Goal: Find specific page/section

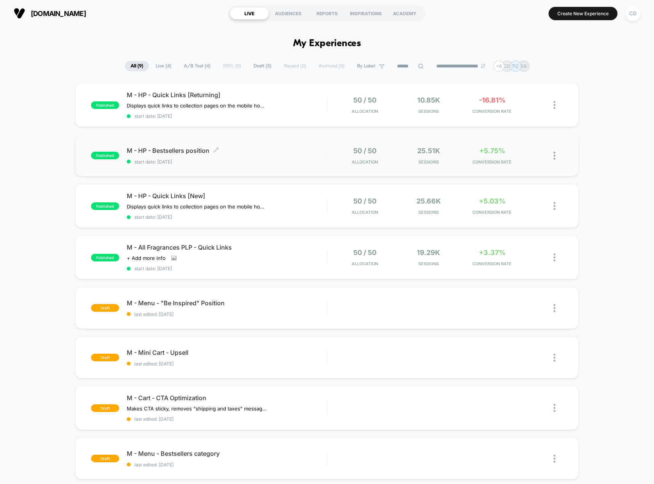
click at [197, 152] on span "M - HP - Bestsellers position Click to edit experience details" at bounding box center [227, 151] width 200 height 8
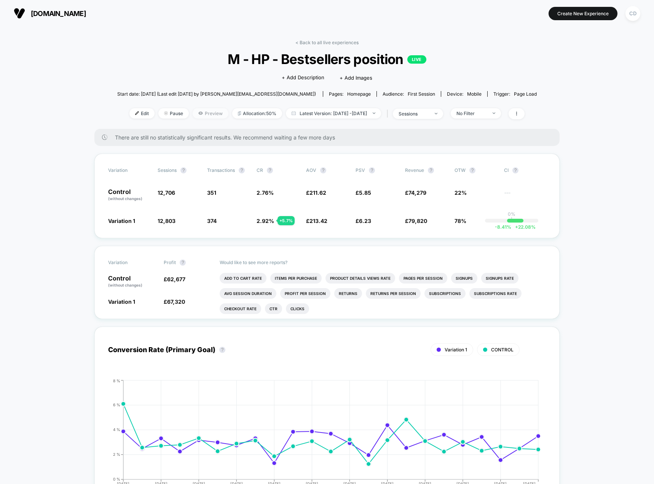
click at [194, 112] on span "Preview" at bounding box center [211, 113] width 36 height 10
